Goal: Task Accomplishment & Management: Complete application form

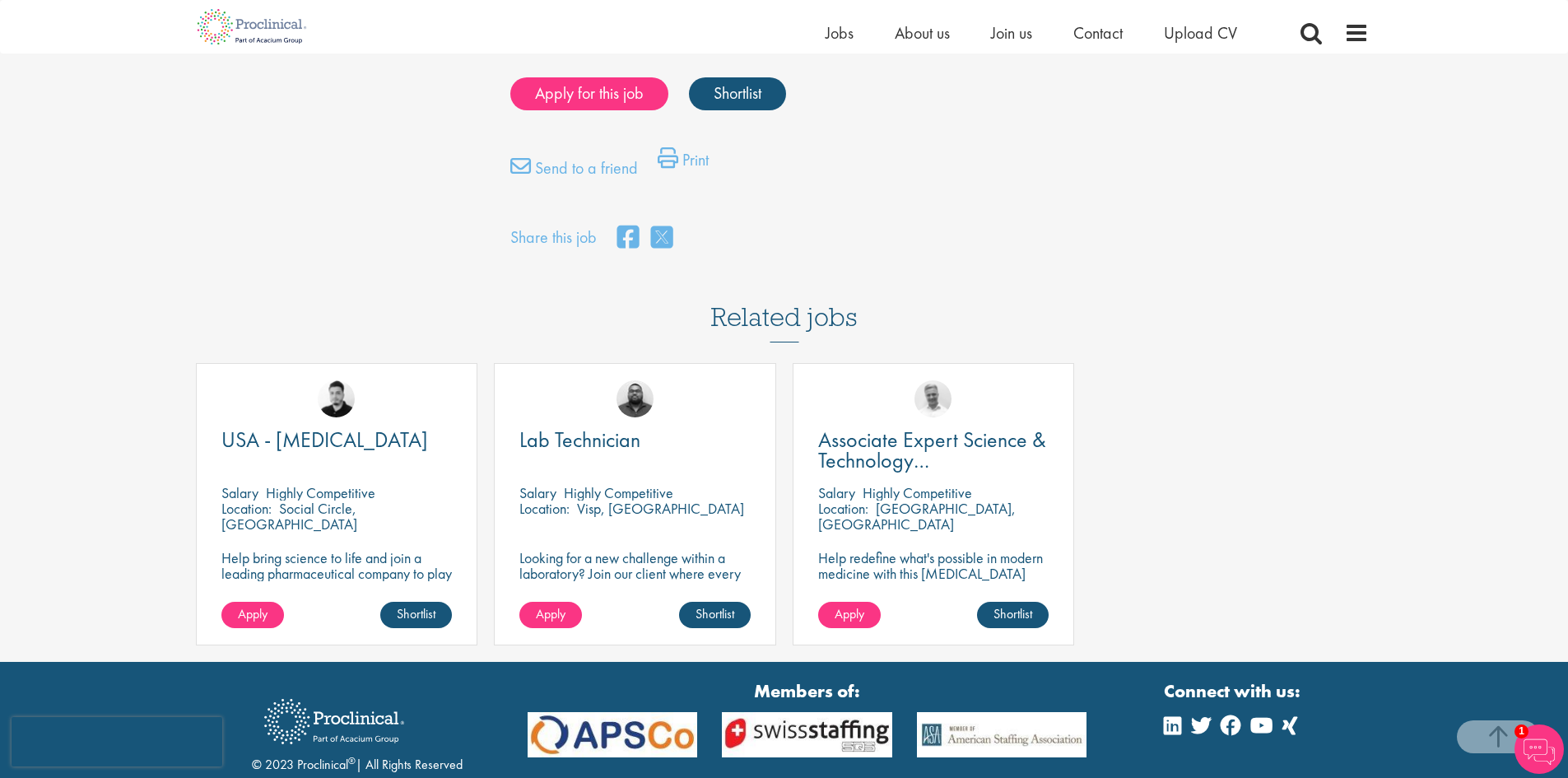
scroll to position [1309, 0]
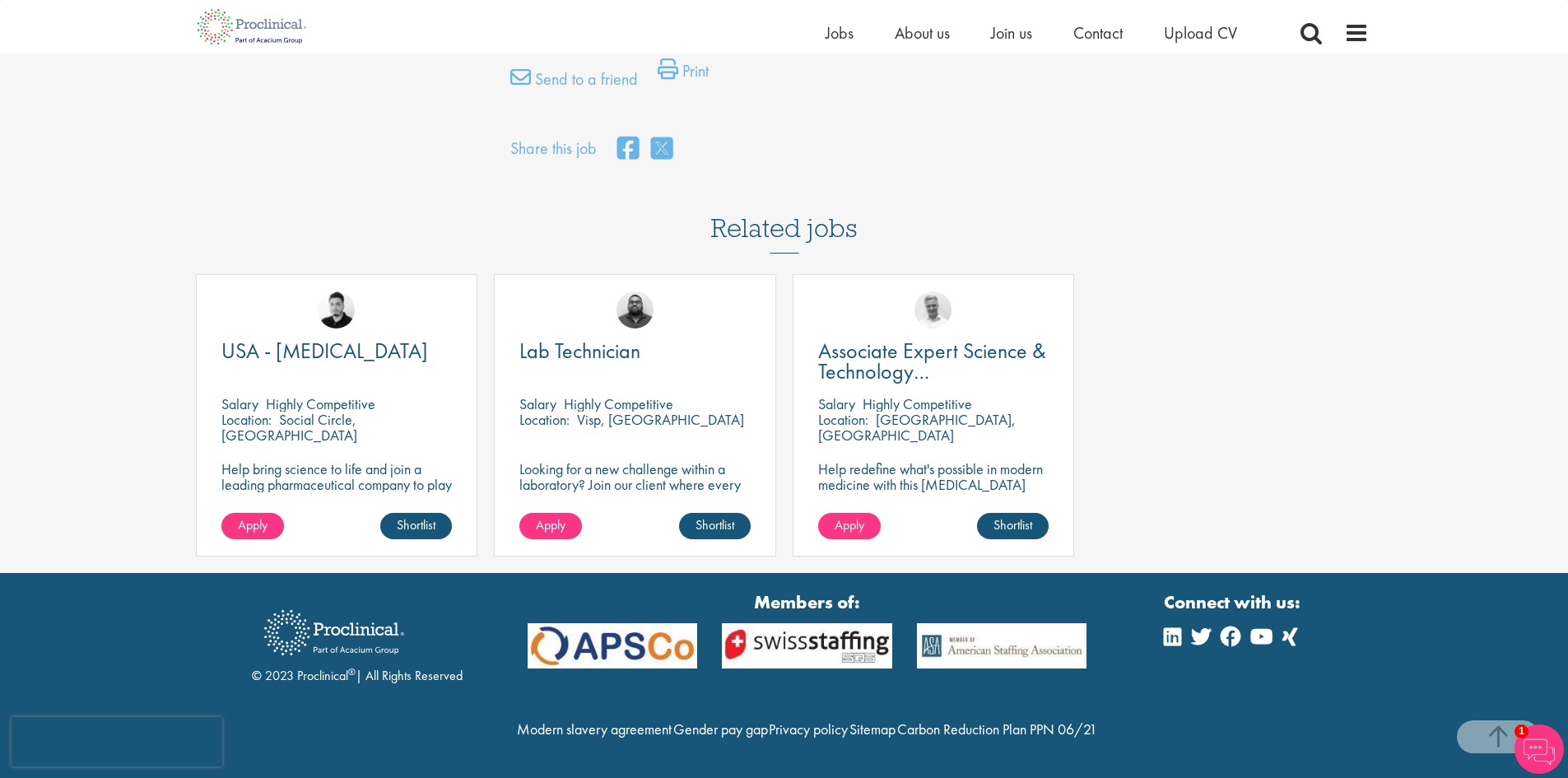
drag, startPoint x: 1231, startPoint y: 167, endPoint x: 1245, endPoint y: 170, distance: 14.3
click at [1231, 173] on div "Related jobs USA - [MEDICAL_DATA] [GEOGRAPHIC_DATA] Highly Competitive Location…" at bounding box center [784, 373] width 1194 height 400
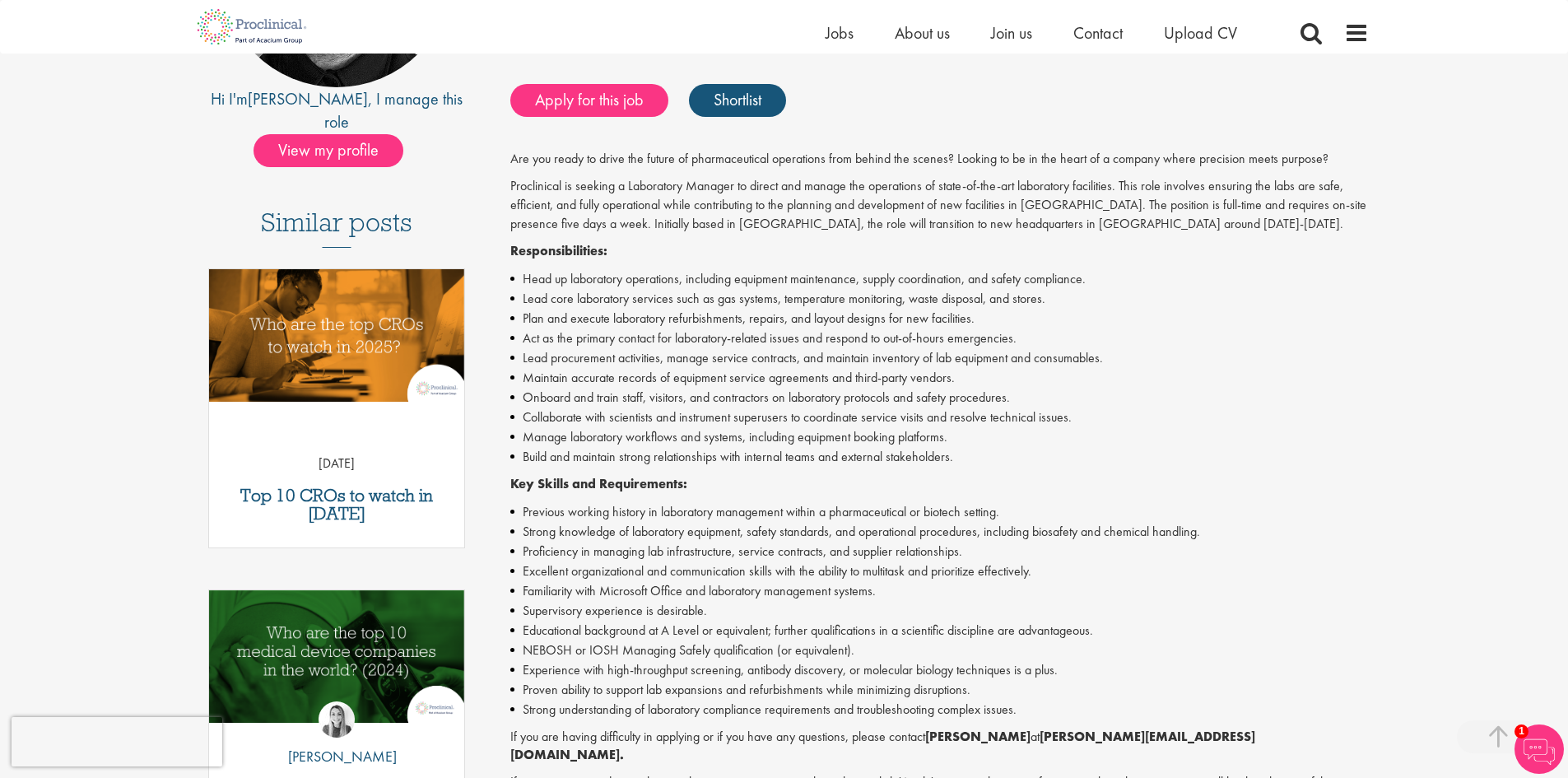
scroll to position [0, 0]
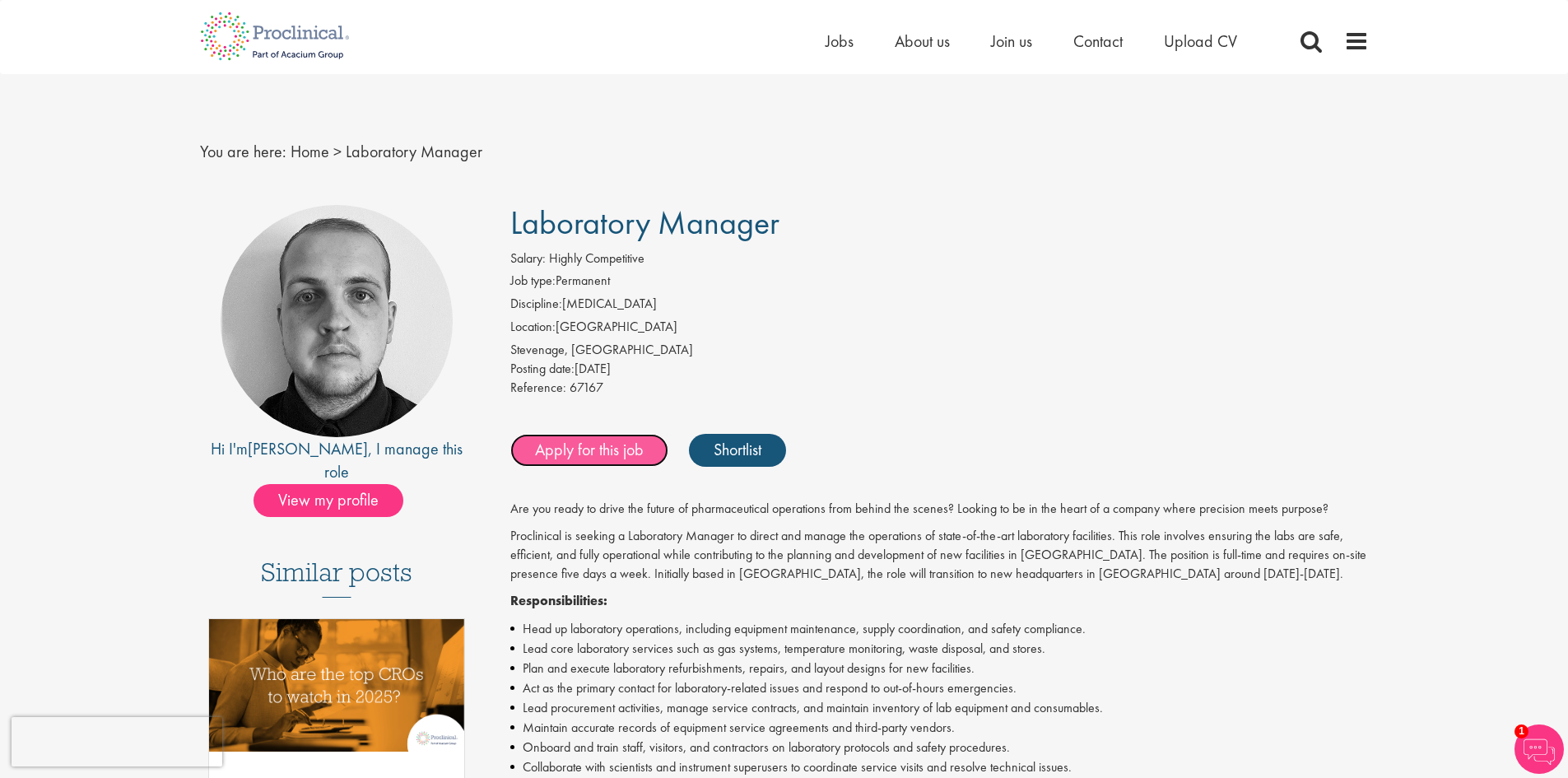
click at [579, 456] on link "Apply for this job" at bounding box center [589, 449] width 158 height 33
